Goal: Task Accomplishment & Management: Manage account settings

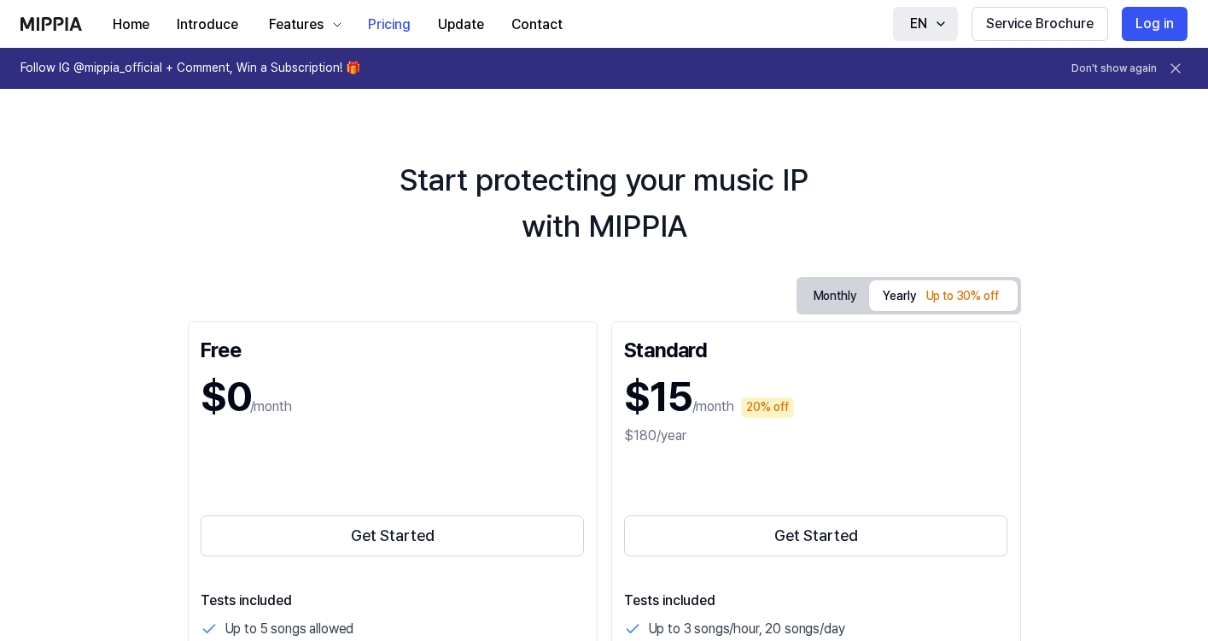
click at [951, 20] on button "EN" at bounding box center [925, 24] width 65 height 34
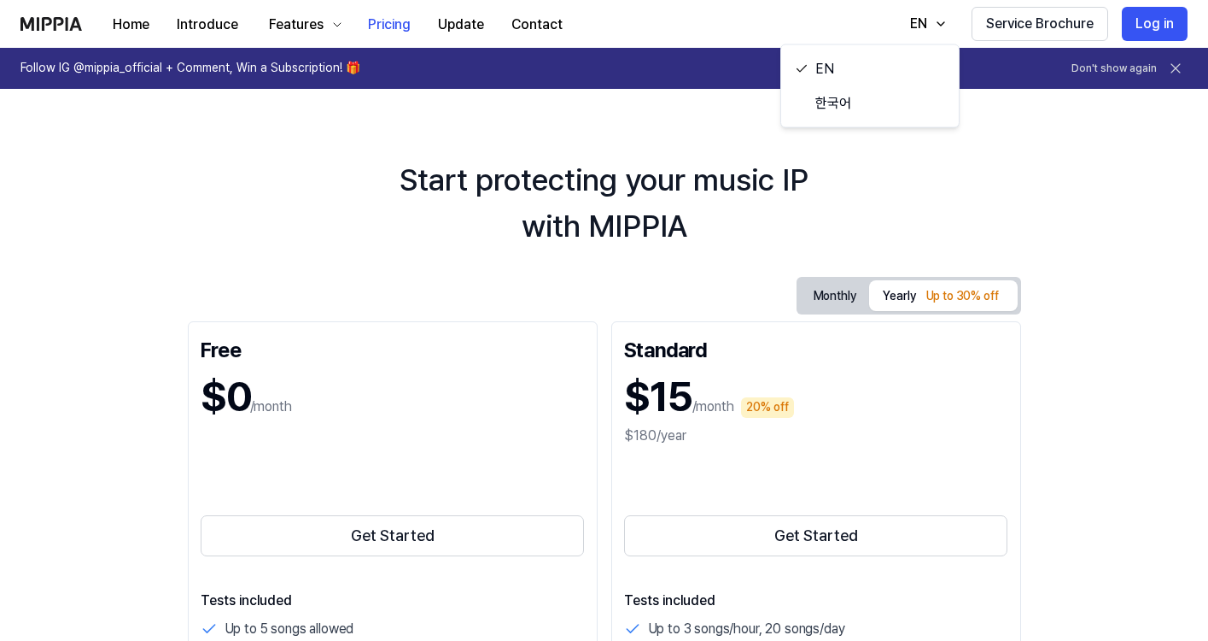
click at [852, 19] on div "Home Introduce Features Pricing Update Contact Pricing EN Service Brochure Log …" at bounding box center [603, 23] width 1167 height 47
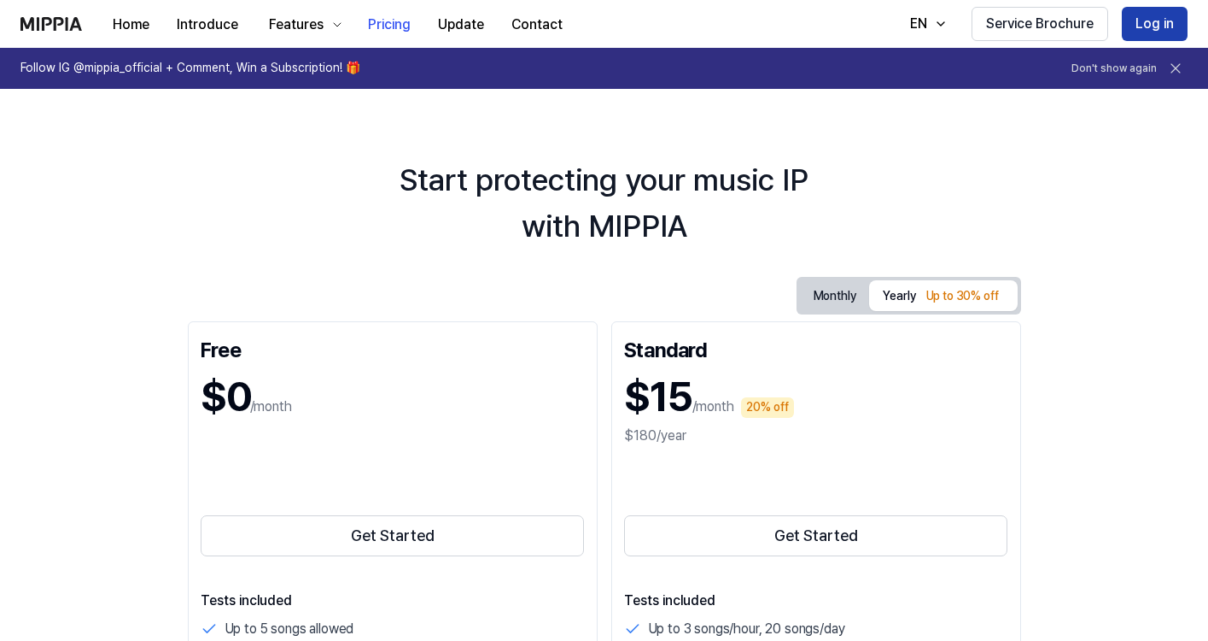
click at [1170, 22] on button "Log in" at bounding box center [1155, 24] width 66 height 34
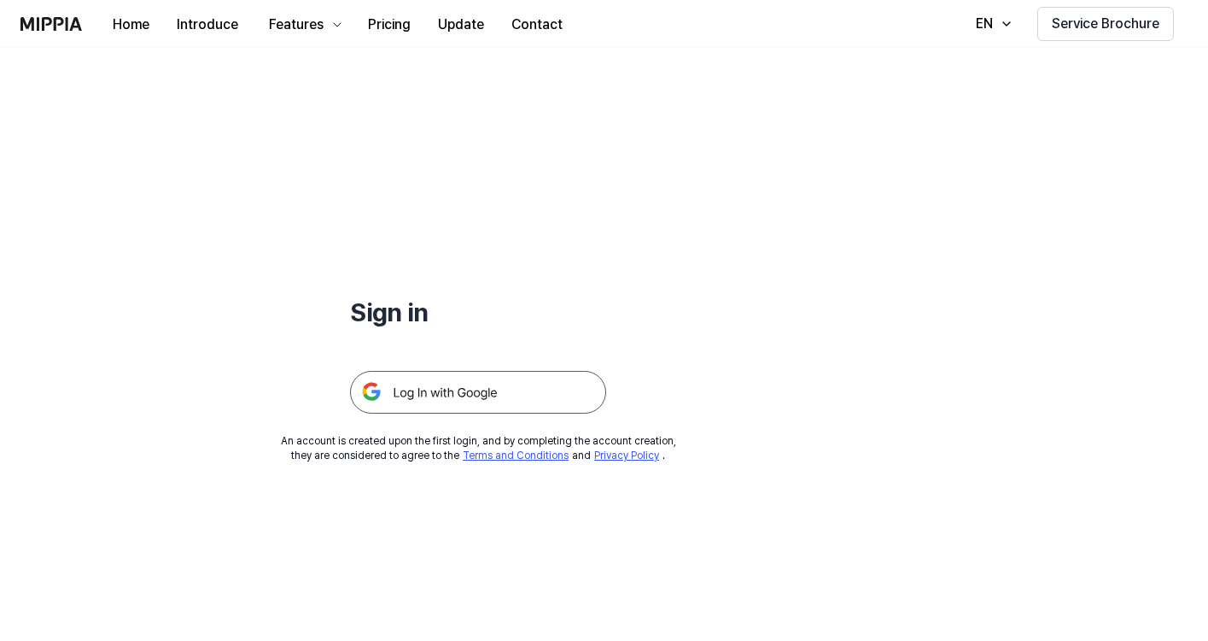
click at [511, 401] on img at bounding box center [478, 392] width 256 height 43
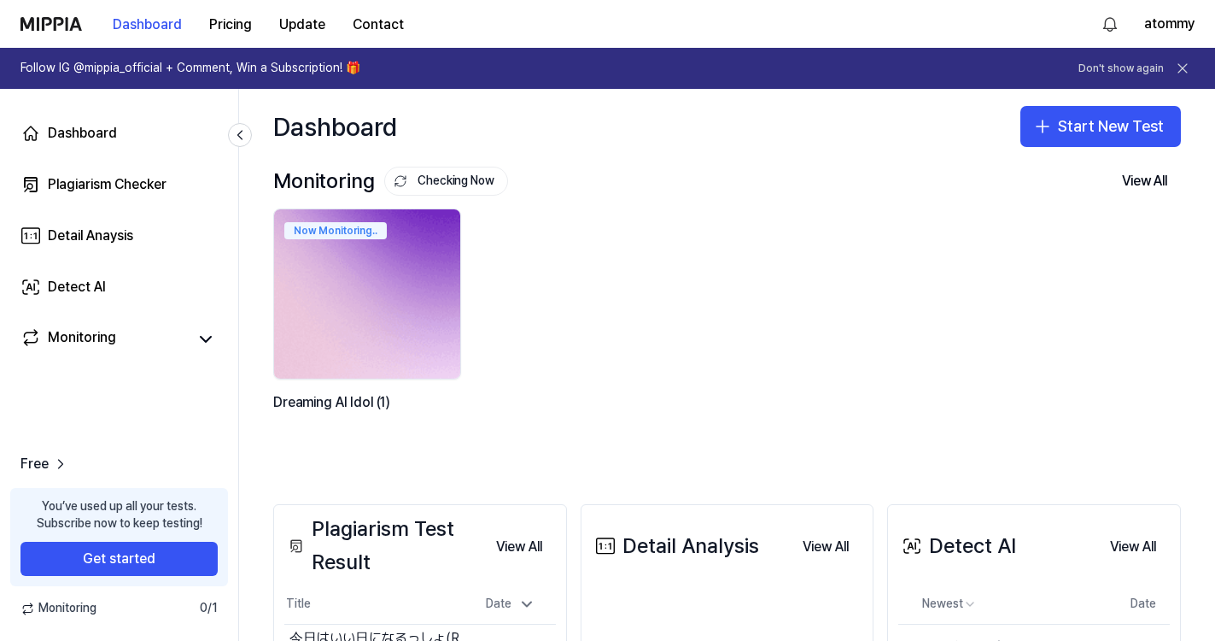
click at [425, 334] on img at bounding box center [367, 294] width 205 height 186
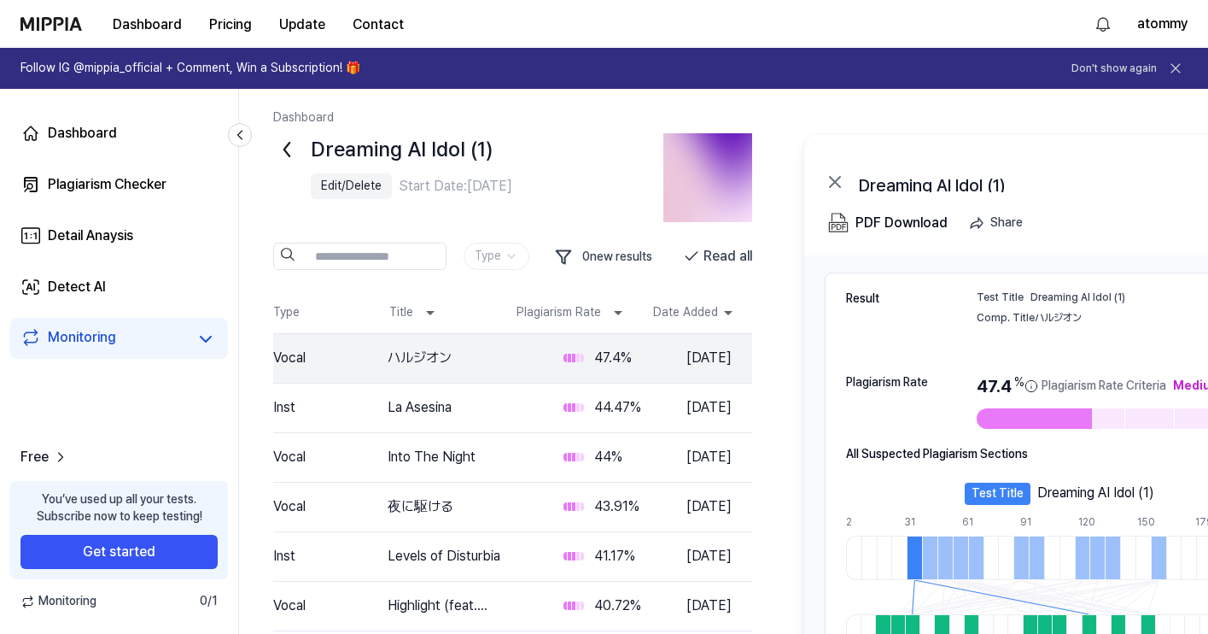
click at [284, 147] on icon at bounding box center [286, 149] width 27 height 27
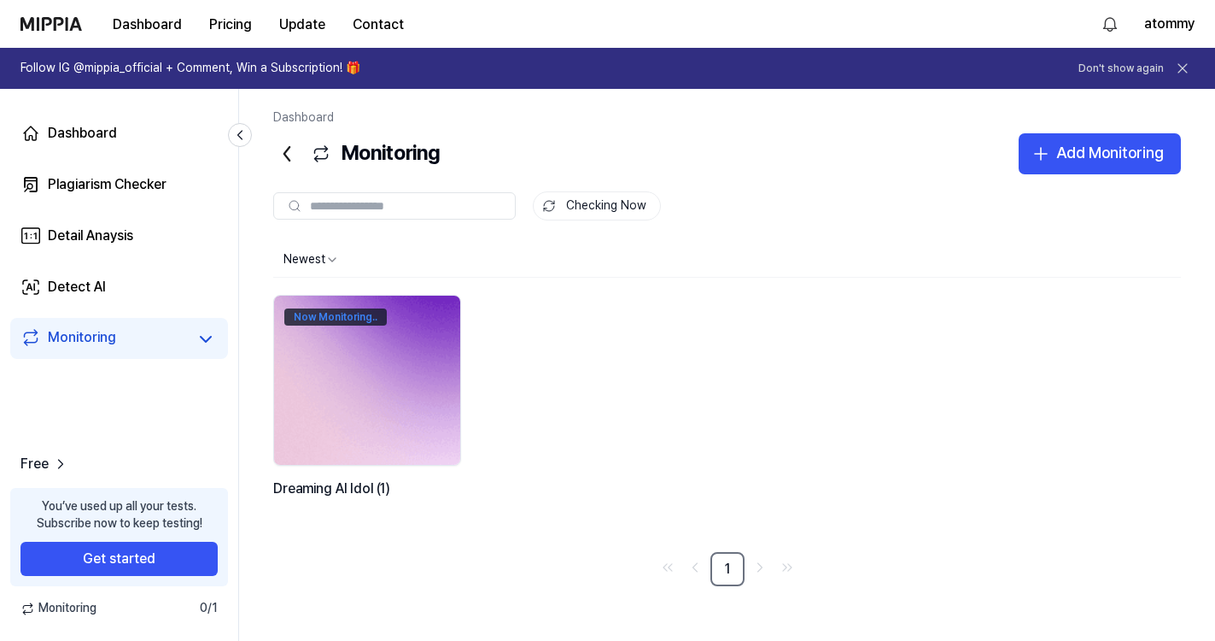
click at [345, 318] on div "Now Monitoring.." at bounding box center [335, 316] width 102 height 17
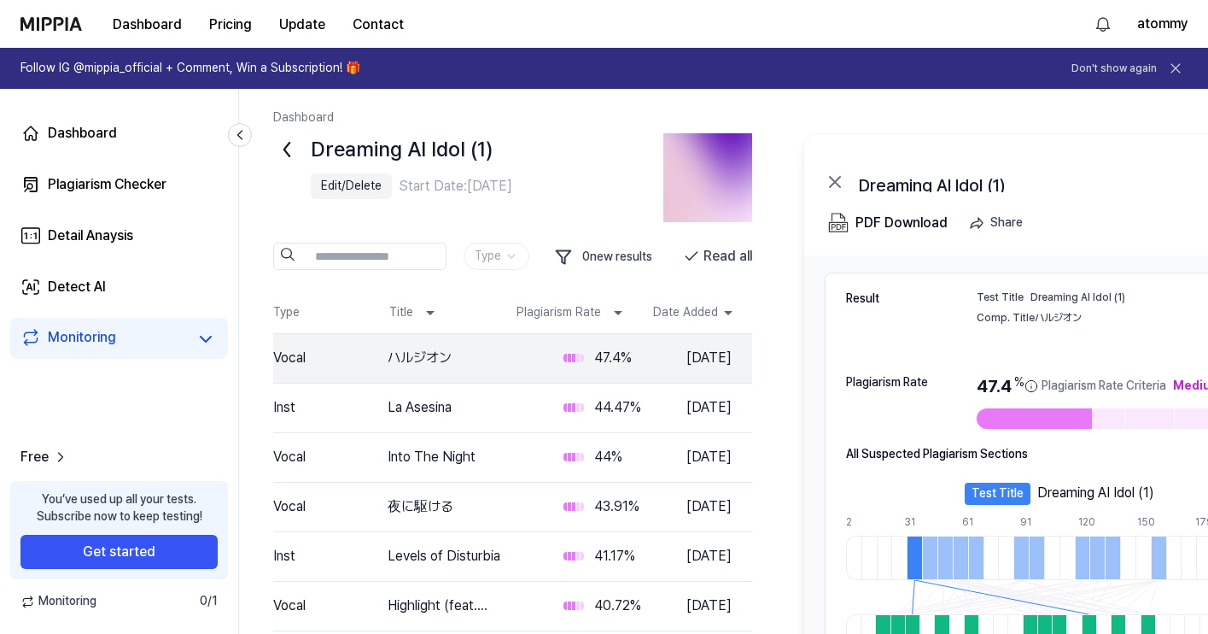
click at [290, 147] on icon at bounding box center [286, 149] width 27 height 27
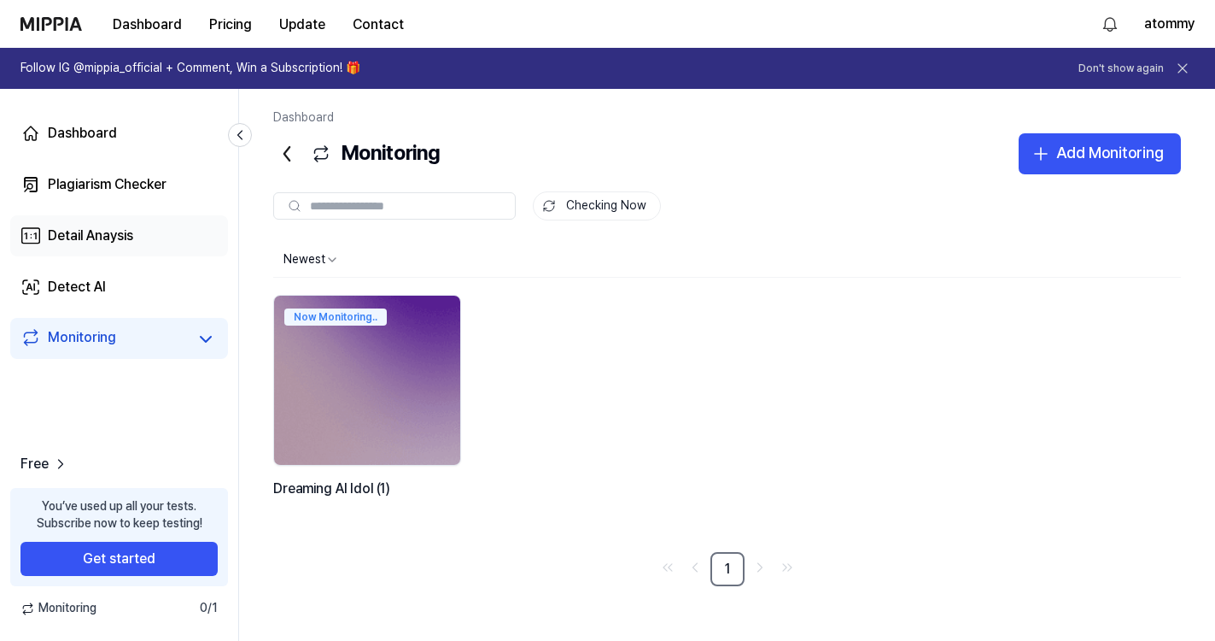
click at [135, 249] on link "Detail Anaysis" at bounding box center [119, 235] width 218 height 41
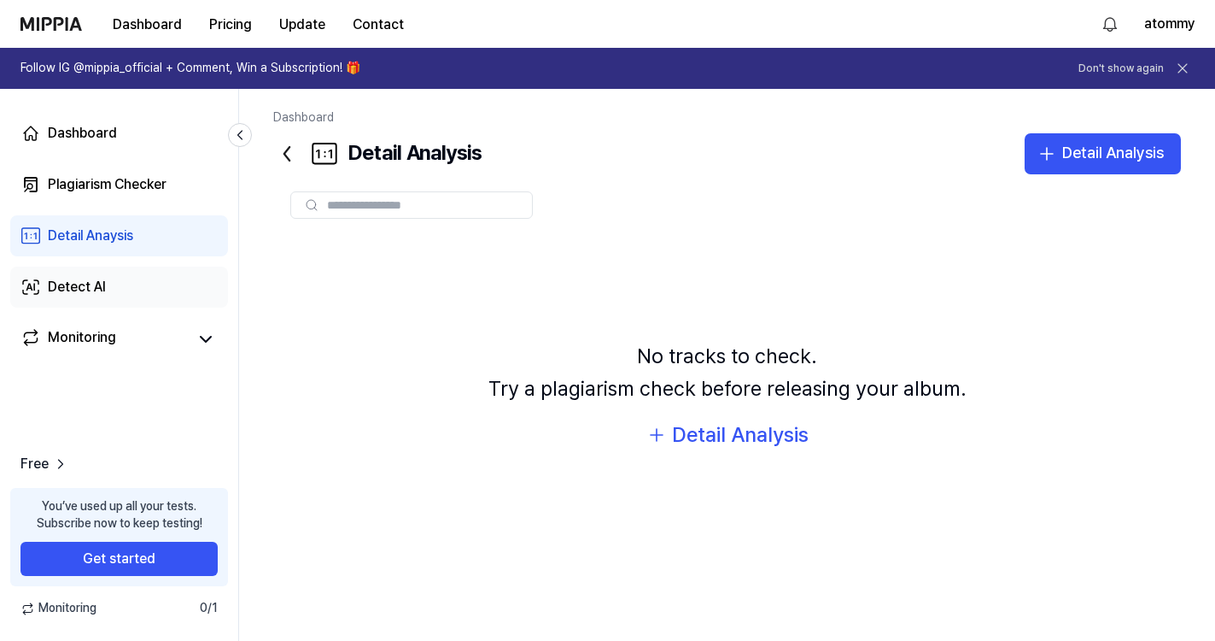
click at [117, 287] on link "Detect AI" at bounding box center [119, 286] width 218 height 41
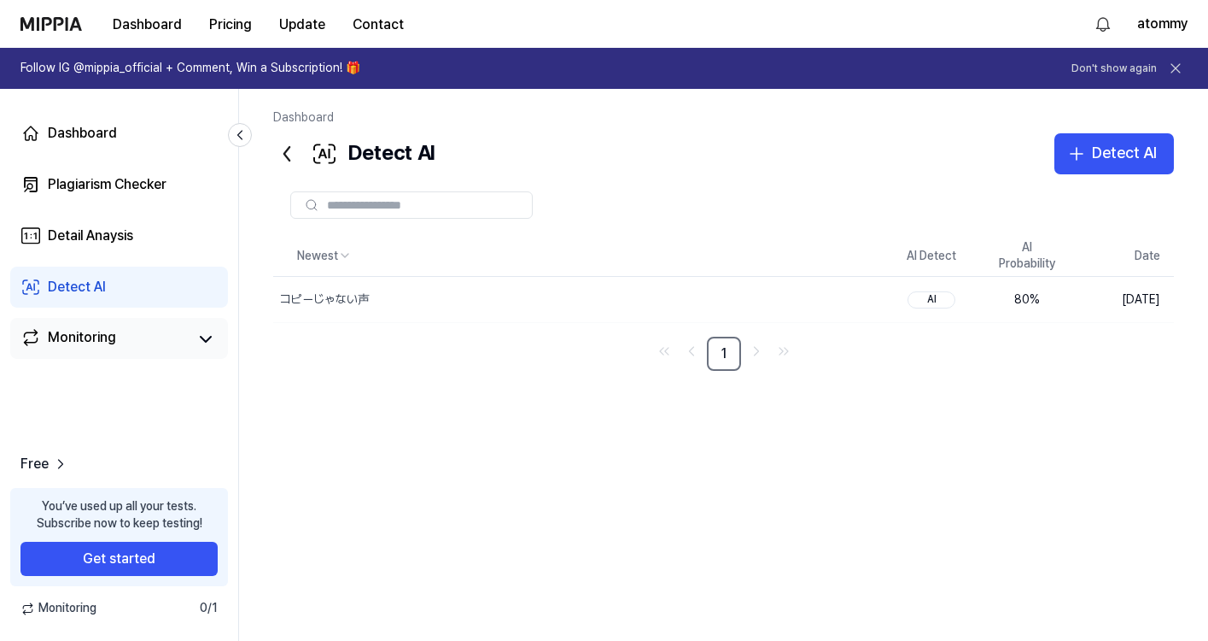
click at [155, 338] on link "Monitoring" at bounding box center [103, 339] width 167 height 24
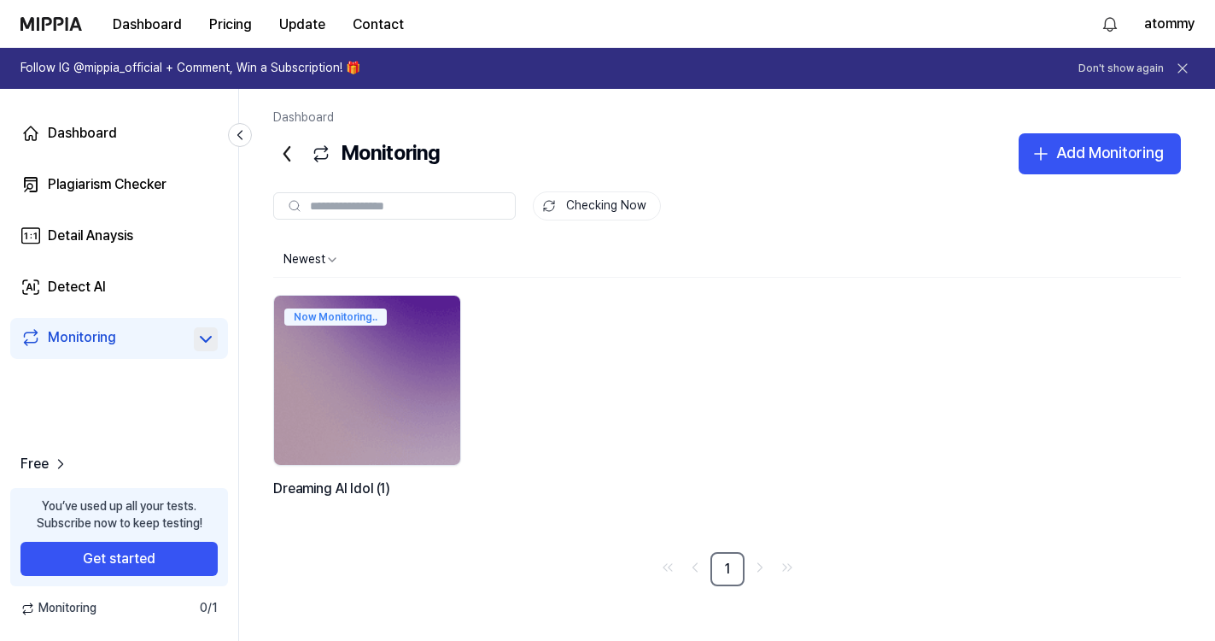
click at [212, 336] on icon at bounding box center [206, 339] width 20 height 20
click at [20, 369] on div "Dreaming AI Idol (1) 0" at bounding box center [118, 374] width 197 height 26
click at [73, 372] on div "Dreaming AI Idol (1)" at bounding box center [94, 374] width 104 height 17
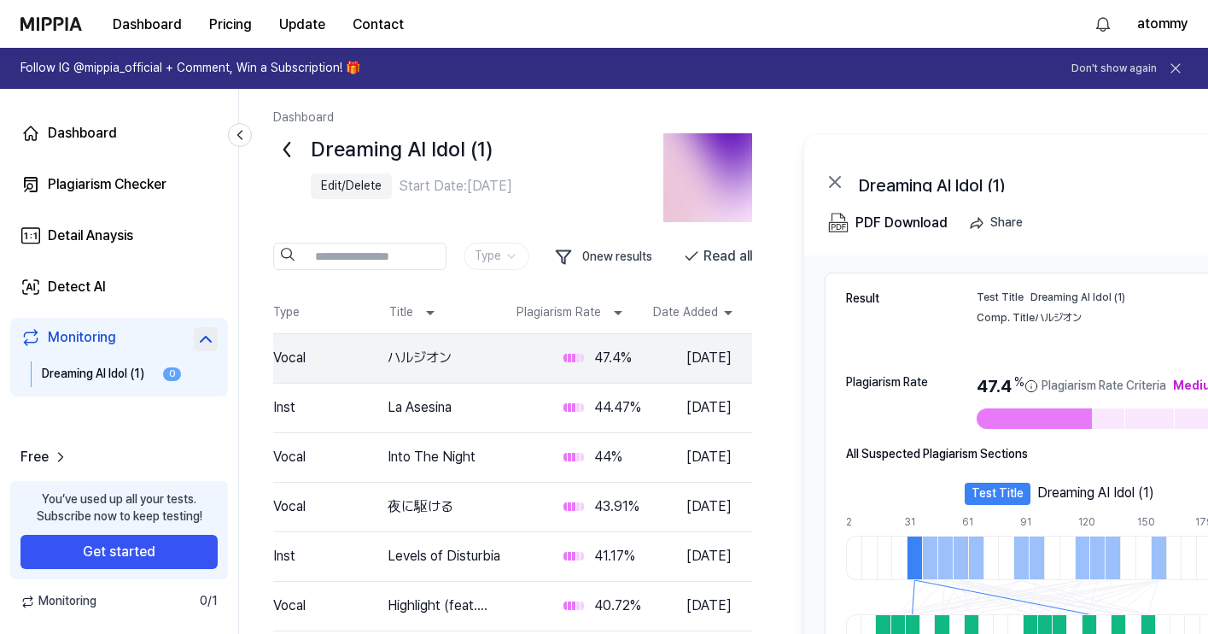
click at [343, 184] on div "Edit/Delete" at bounding box center [351, 186] width 61 height 17
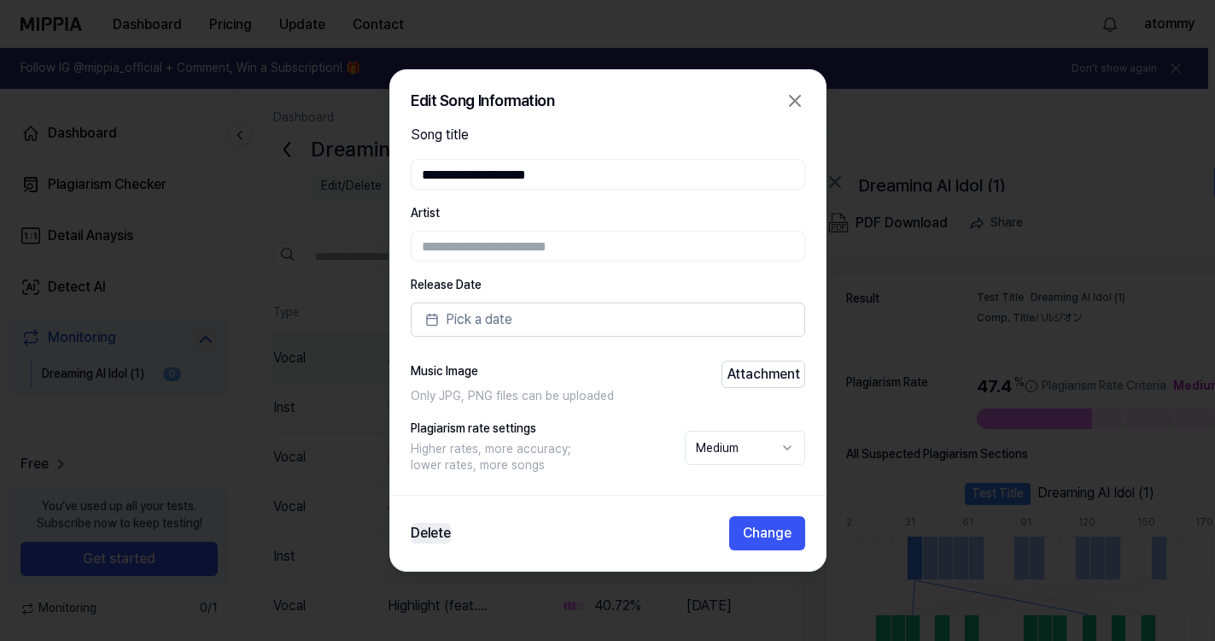
click at [437, 535] on button "Delete" at bounding box center [431, 533] width 40 height 20
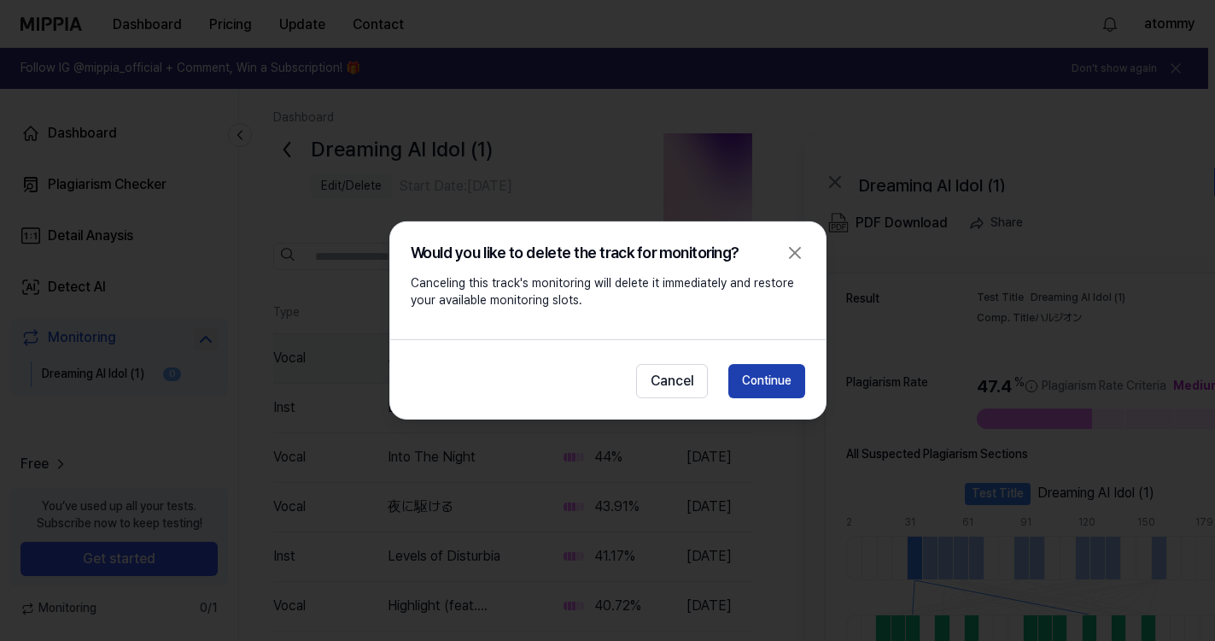
click at [760, 386] on button "Continue" at bounding box center [767, 381] width 77 height 34
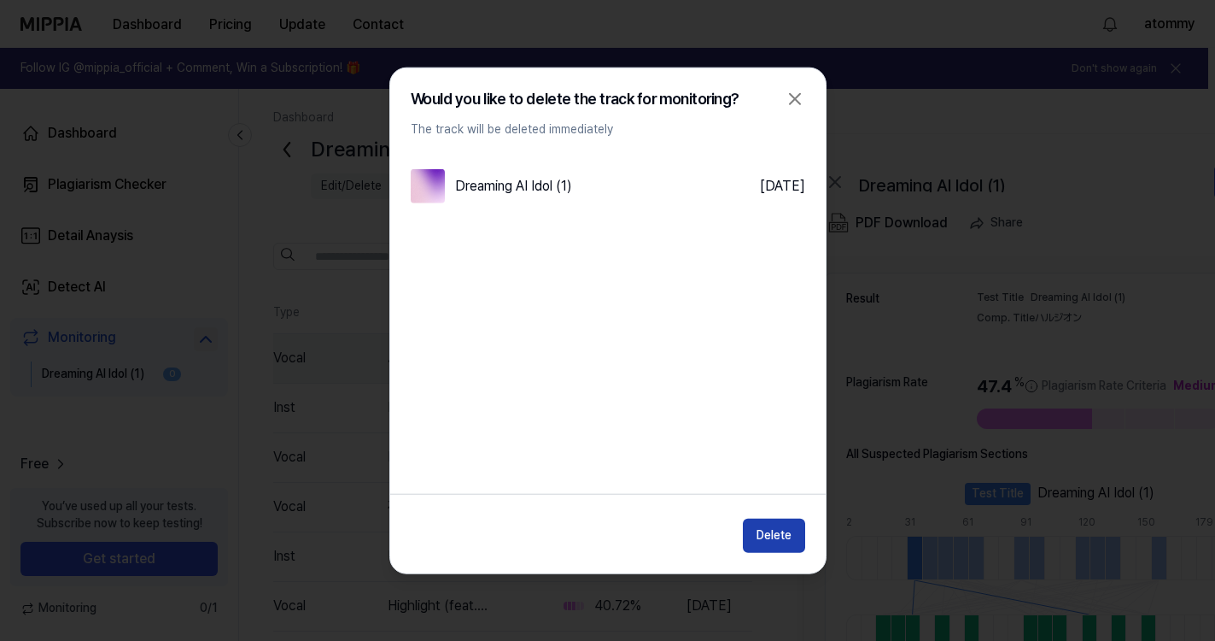
click at [753, 540] on button "Delete" at bounding box center [774, 535] width 62 height 34
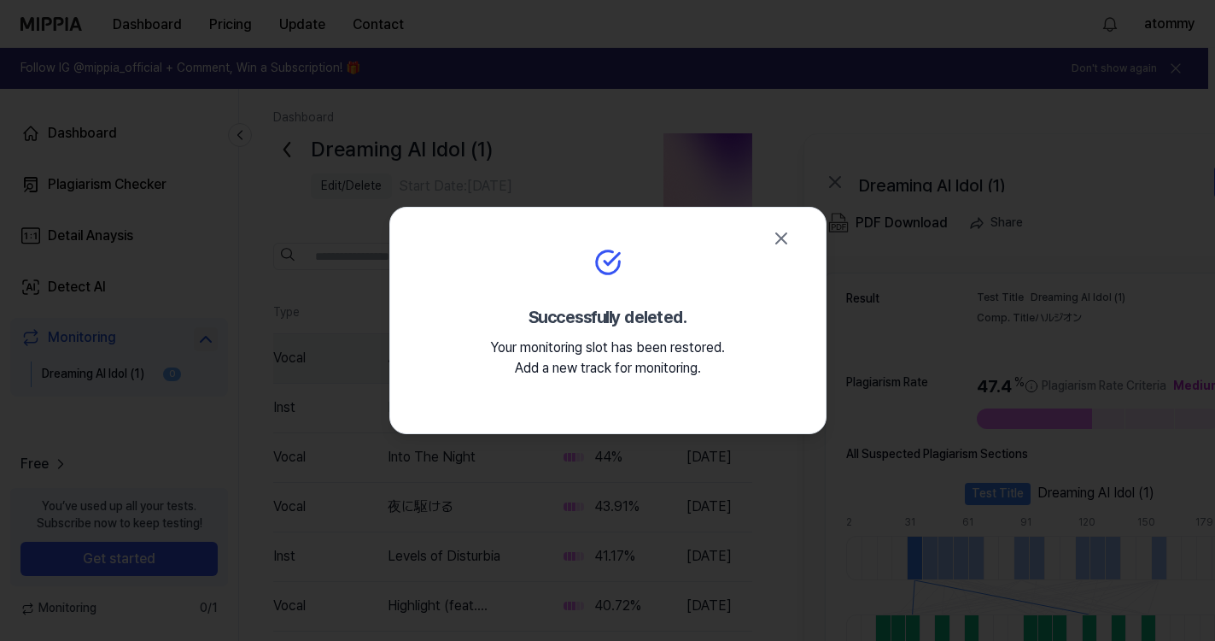
click at [782, 234] on icon "button" at bounding box center [781, 238] width 20 height 20
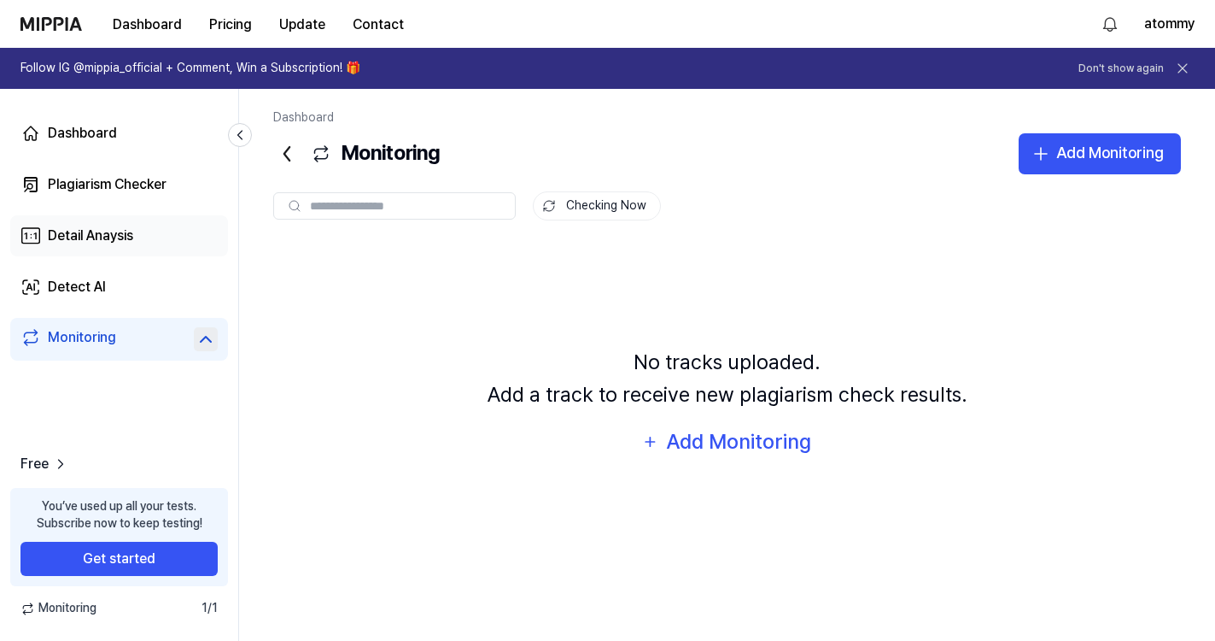
click at [103, 225] on div "Detail Anaysis" at bounding box center [90, 235] width 85 height 20
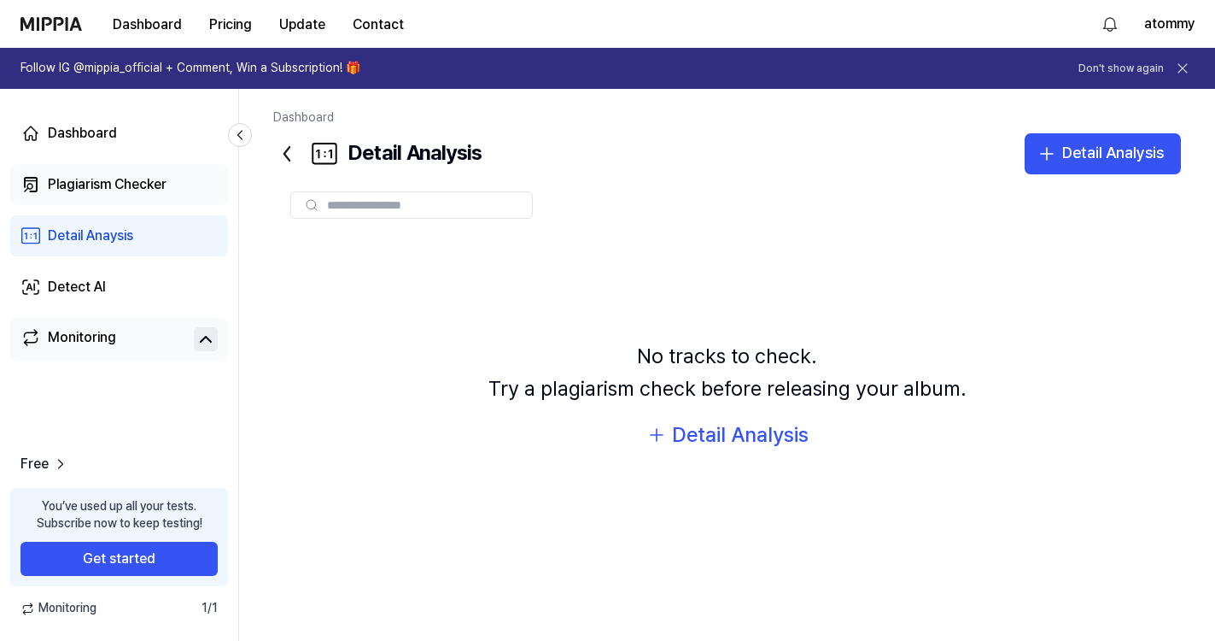
click at [113, 189] on div "Plagiarism Checker" at bounding box center [107, 184] width 119 height 20
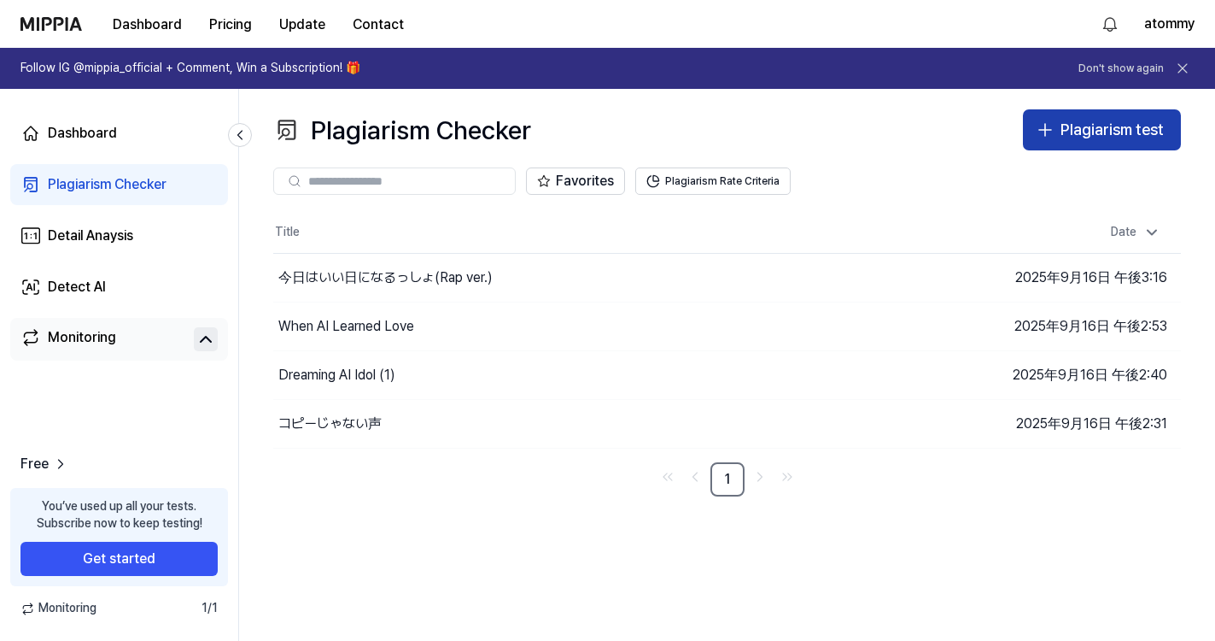
click at [1097, 126] on div "Plagiarism test" at bounding box center [1112, 130] width 103 height 25
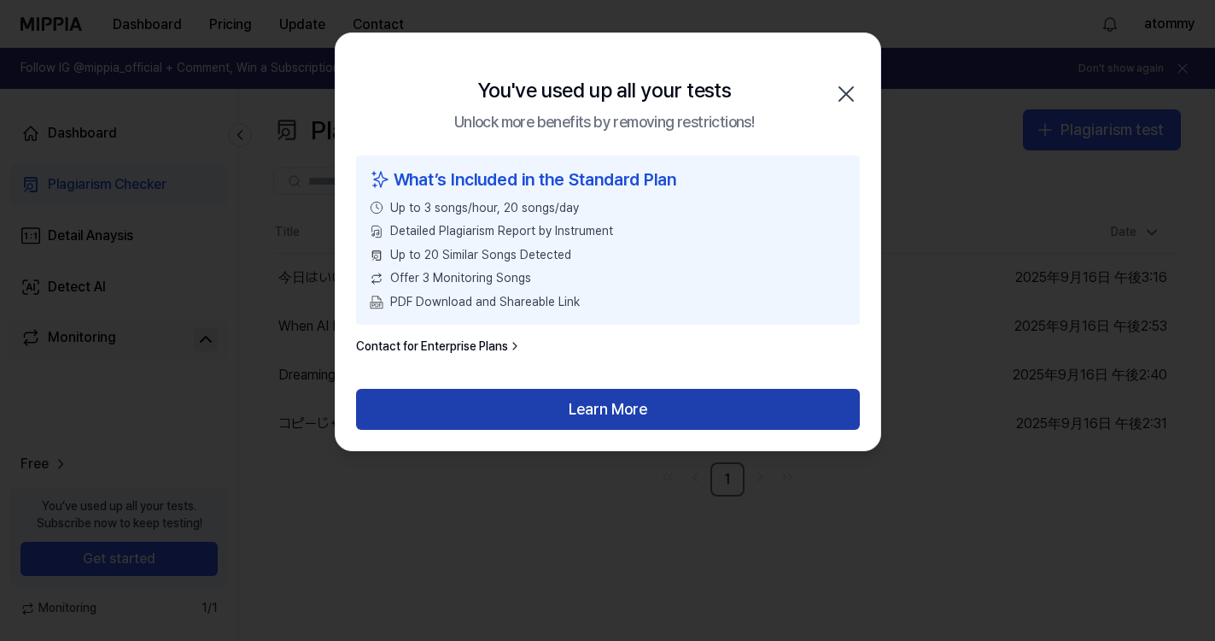
click at [550, 415] on button "Learn More" at bounding box center [608, 409] width 504 height 41
